Goal: Download file/media

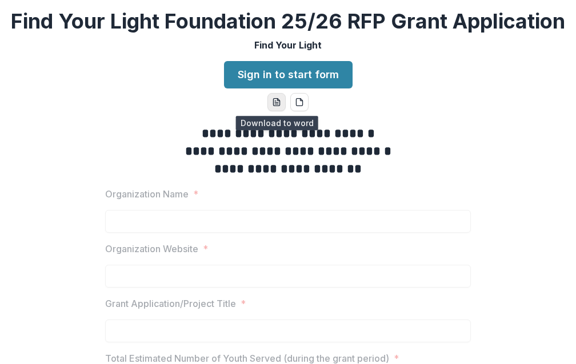
click at [276, 104] on icon "word-download" at bounding box center [276, 102] width 9 height 9
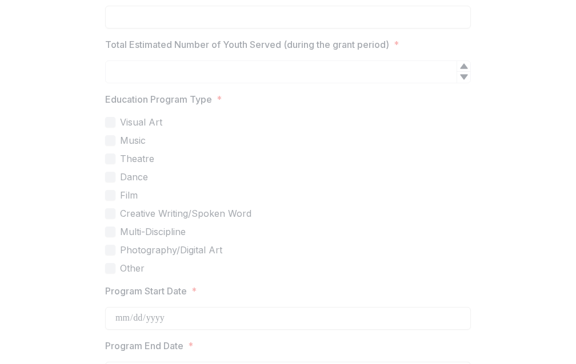
scroll to position [316, 0]
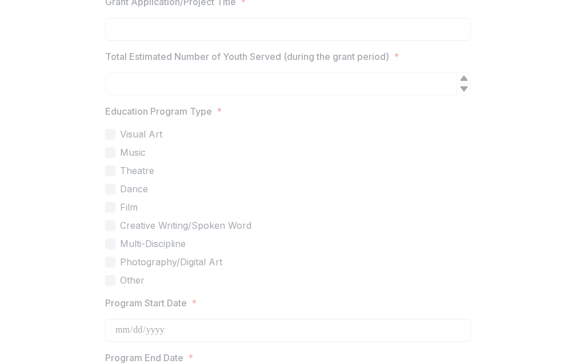
scroll to position [302, 0]
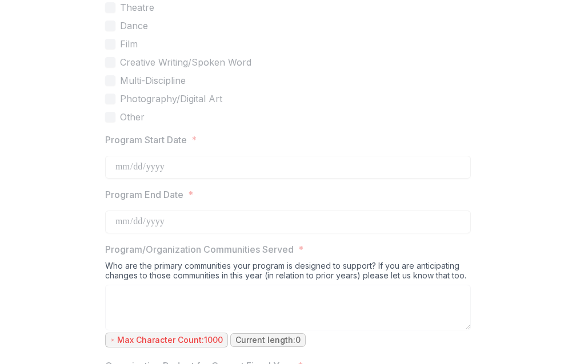
scroll to position [469, 0]
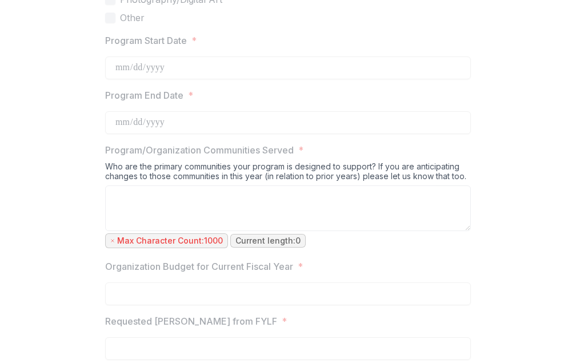
scroll to position [578, 0]
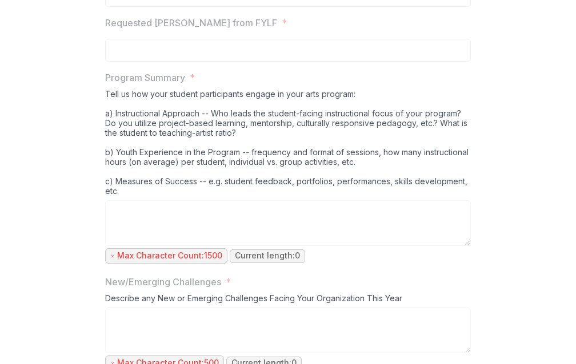
scroll to position [890, 0]
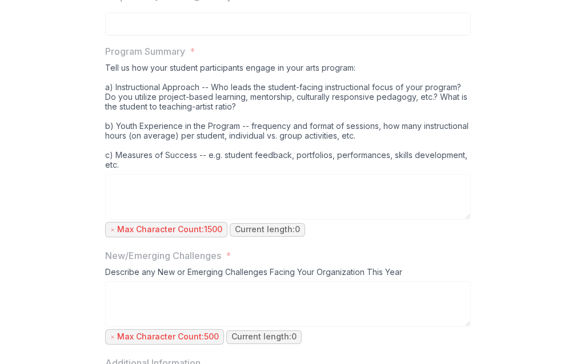
click at [38, 297] on div "**********" at bounding box center [288, 90] width 566 height 1729
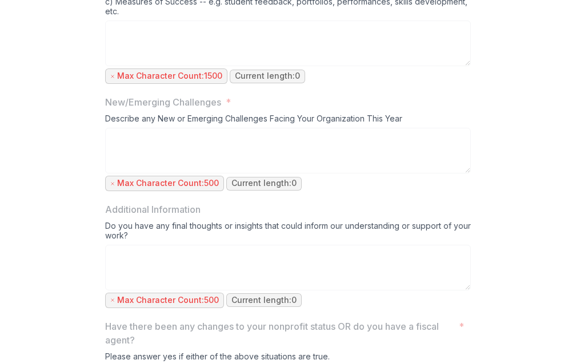
scroll to position [1044, 0]
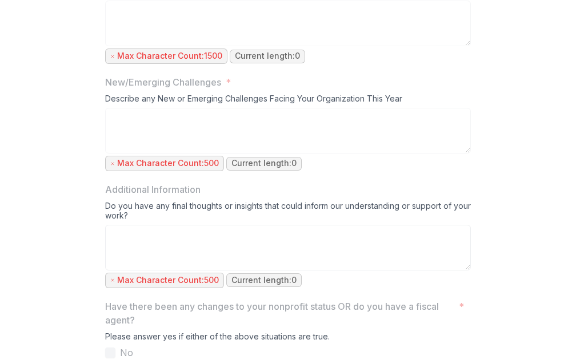
scroll to position [1064, 0]
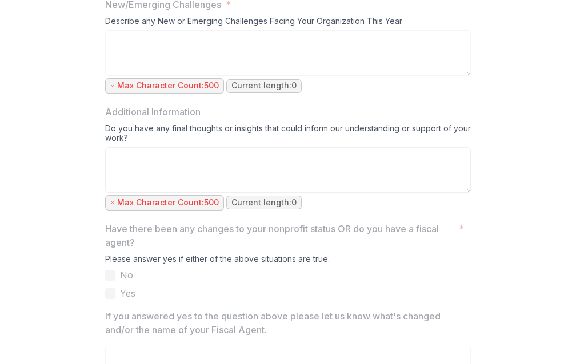
scroll to position [1143, 0]
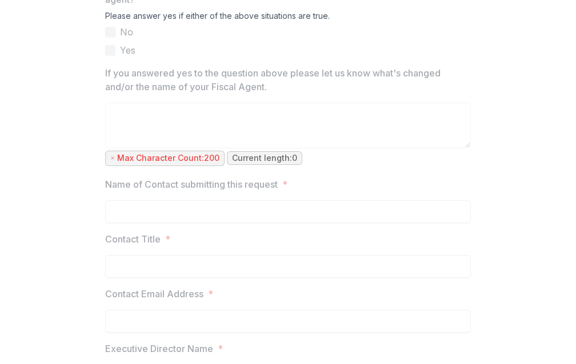
scroll to position [1385, 0]
